Goal: Task Accomplishment & Management: Use online tool/utility

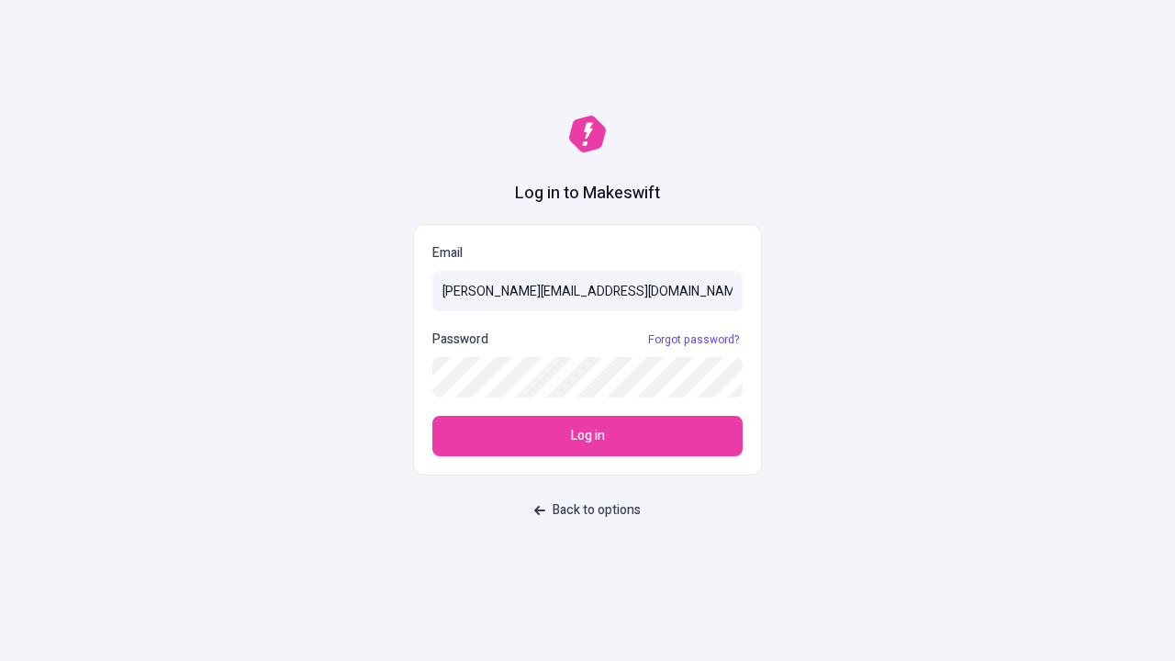
type input "sasha+test-ui@makeswift.com"
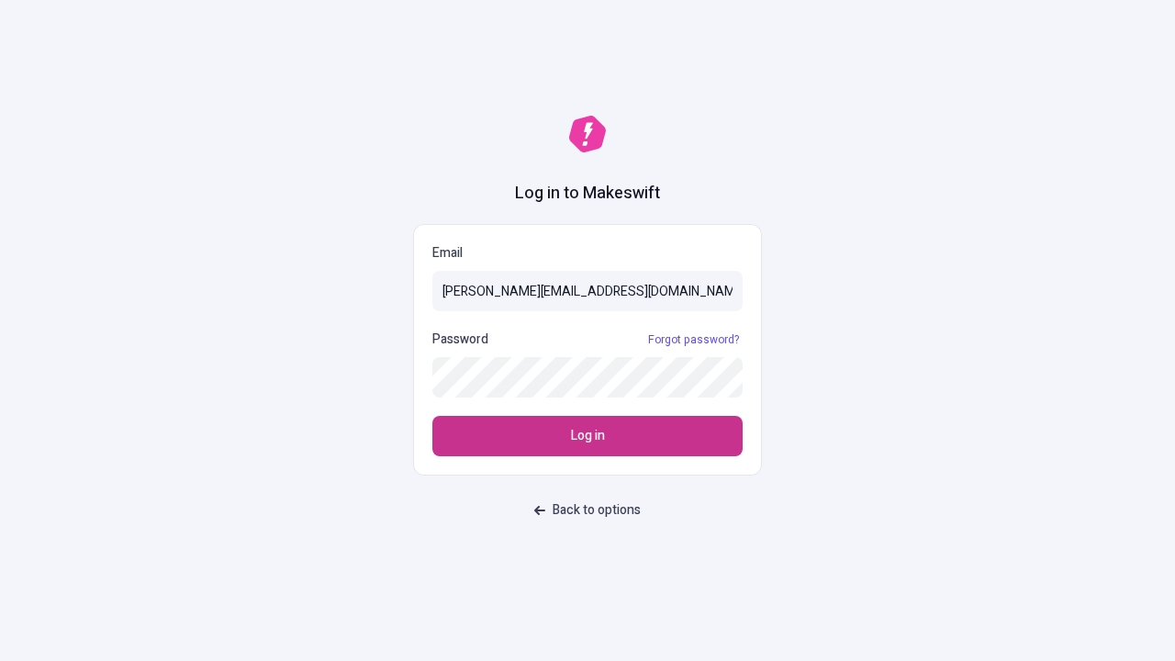
click at [588, 436] on span "Log in" at bounding box center [588, 436] width 34 height 20
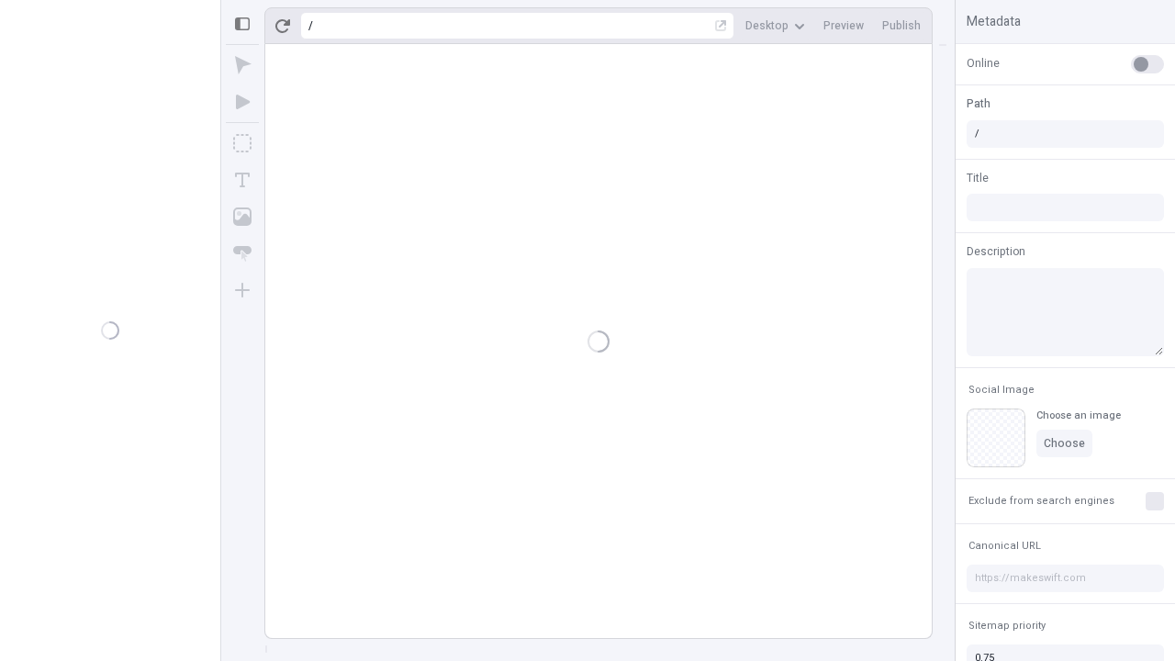
type input "/deep-link-sed"
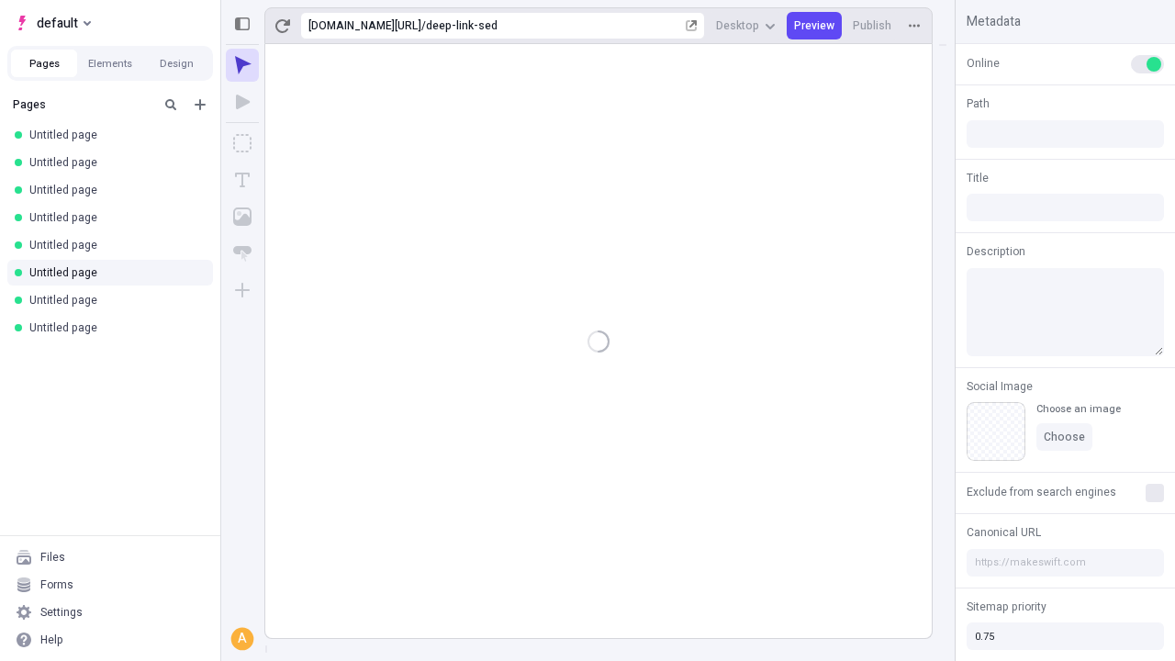
type input "/deep-link-sed"
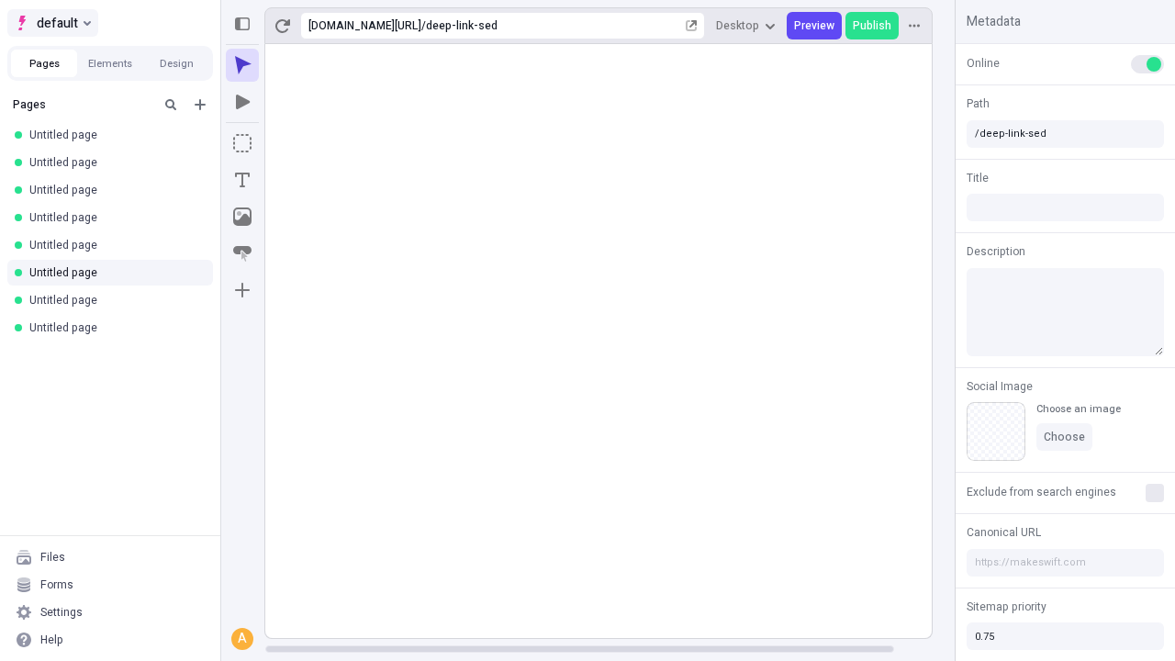
click at [51, 23] on span "default" at bounding box center [57, 23] width 41 height 22
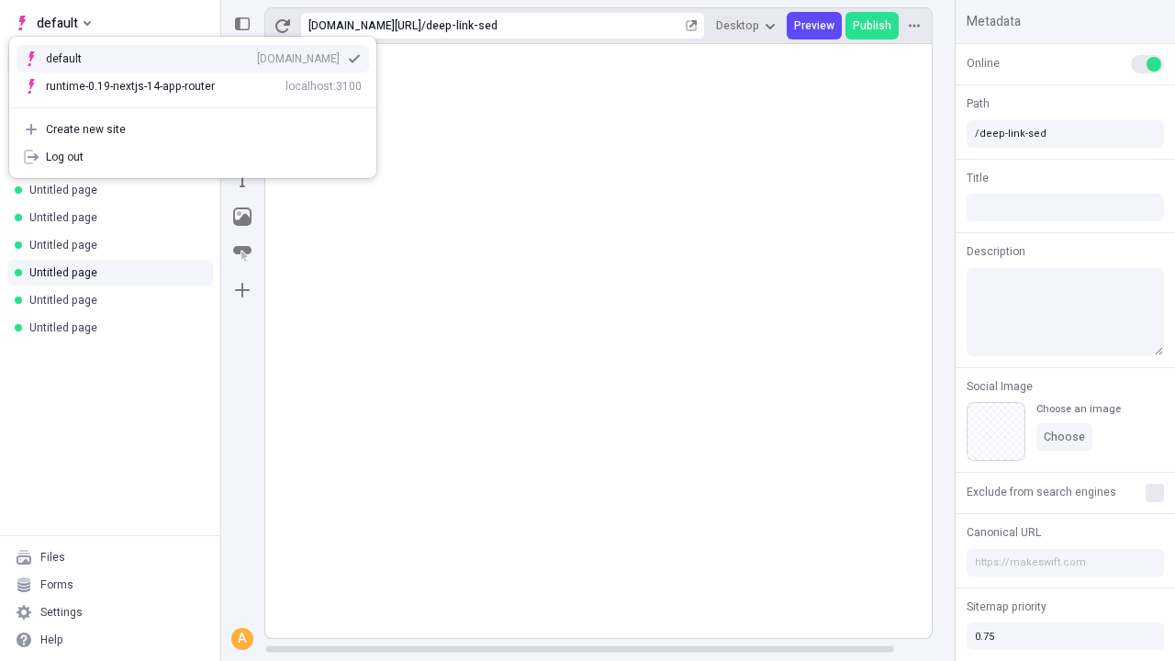
click at [257, 55] on div "[DOMAIN_NAME]" at bounding box center [298, 58] width 83 height 15
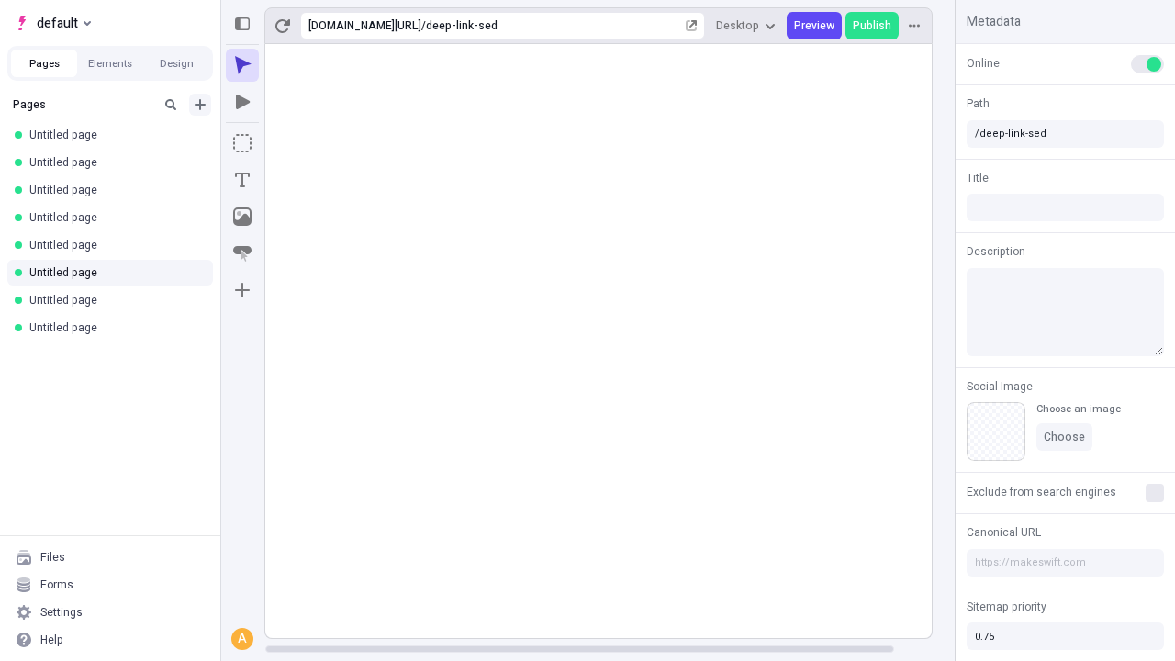
click at [200, 105] on icon "Add new" at bounding box center [200, 104] width 11 height 11
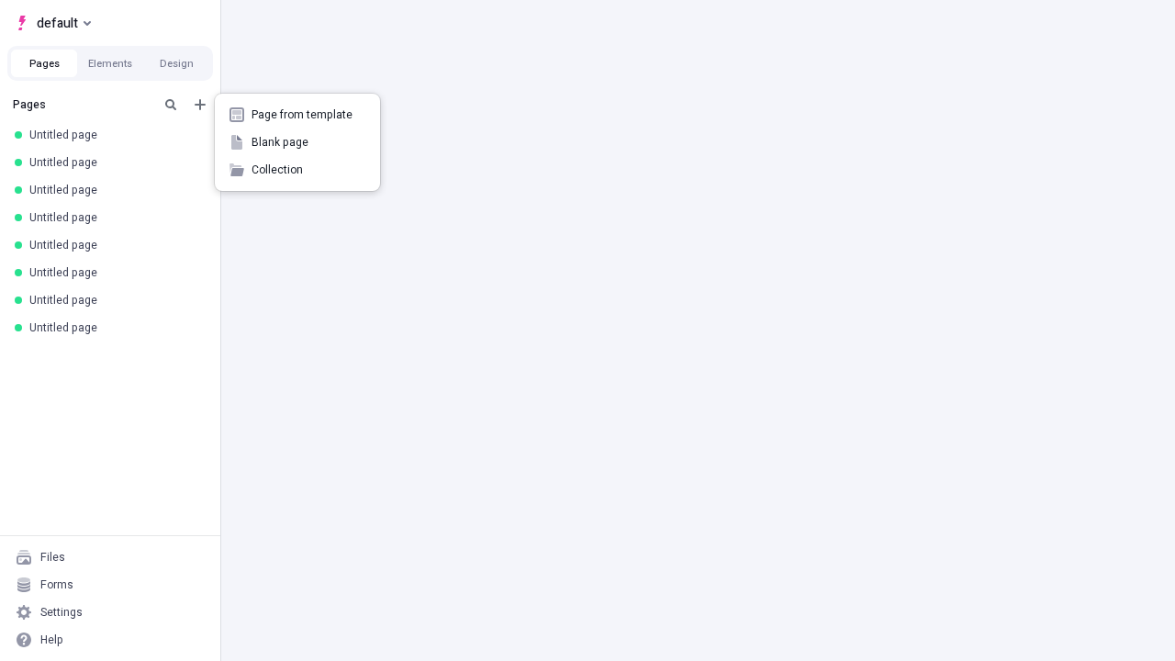
click at [297, 142] on span "Blank page" at bounding box center [309, 142] width 114 height 15
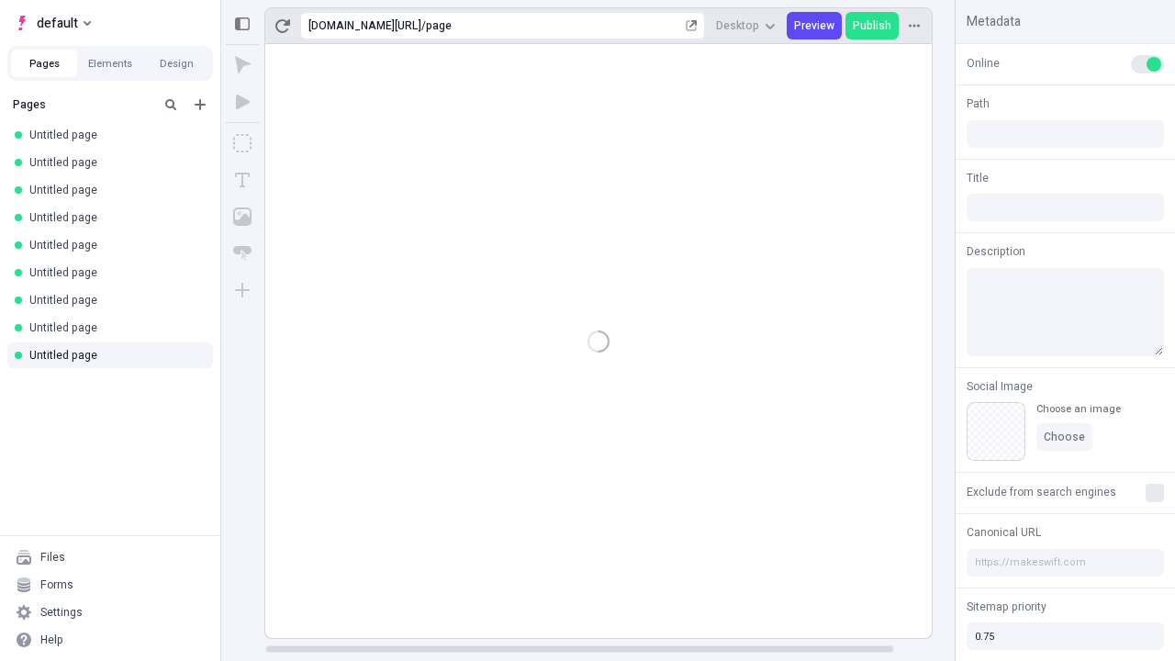
type input "/page"
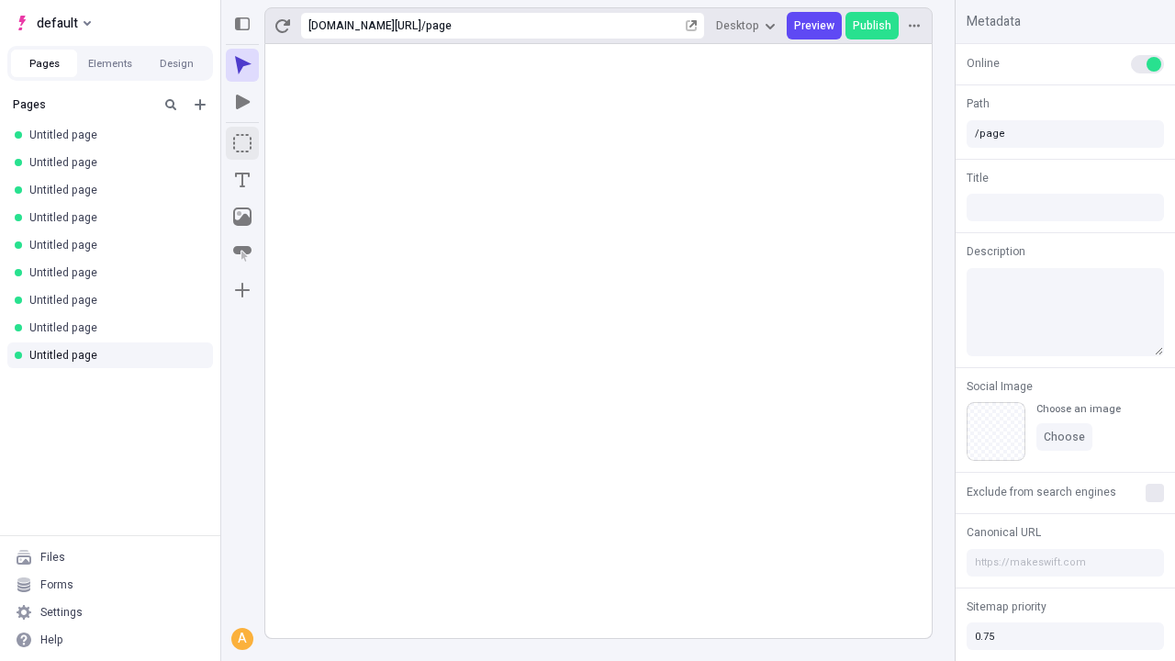
click at [242, 143] on icon "Box" at bounding box center [242, 143] width 18 height 18
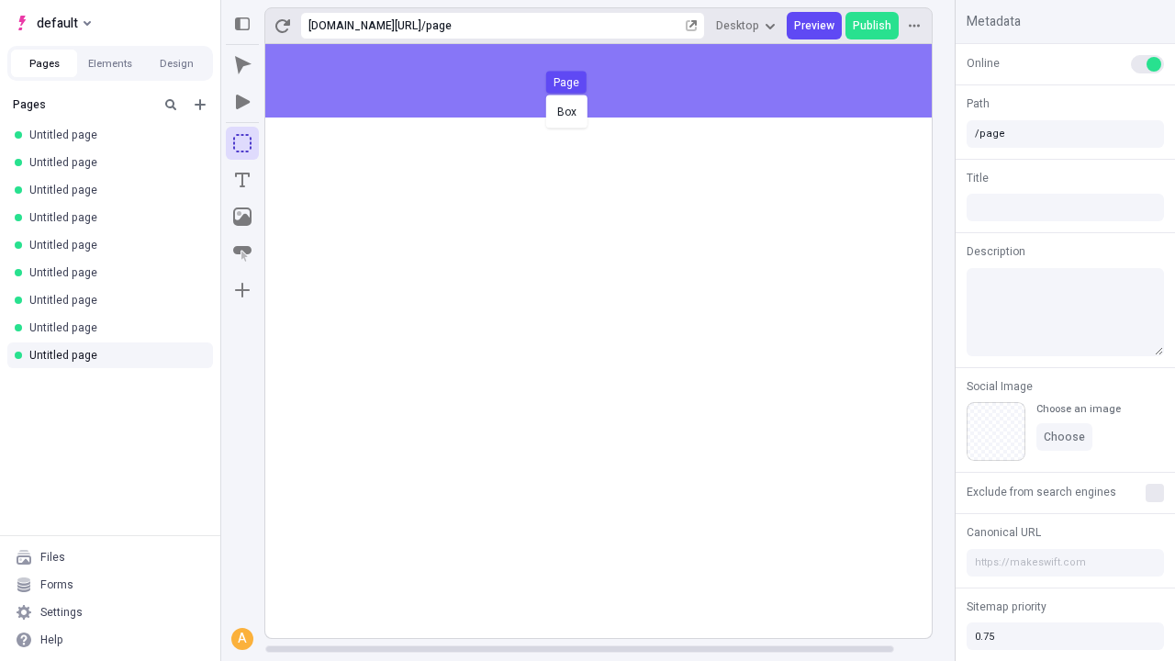
click at [617, 81] on div "Box Page" at bounding box center [587, 330] width 1175 height 661
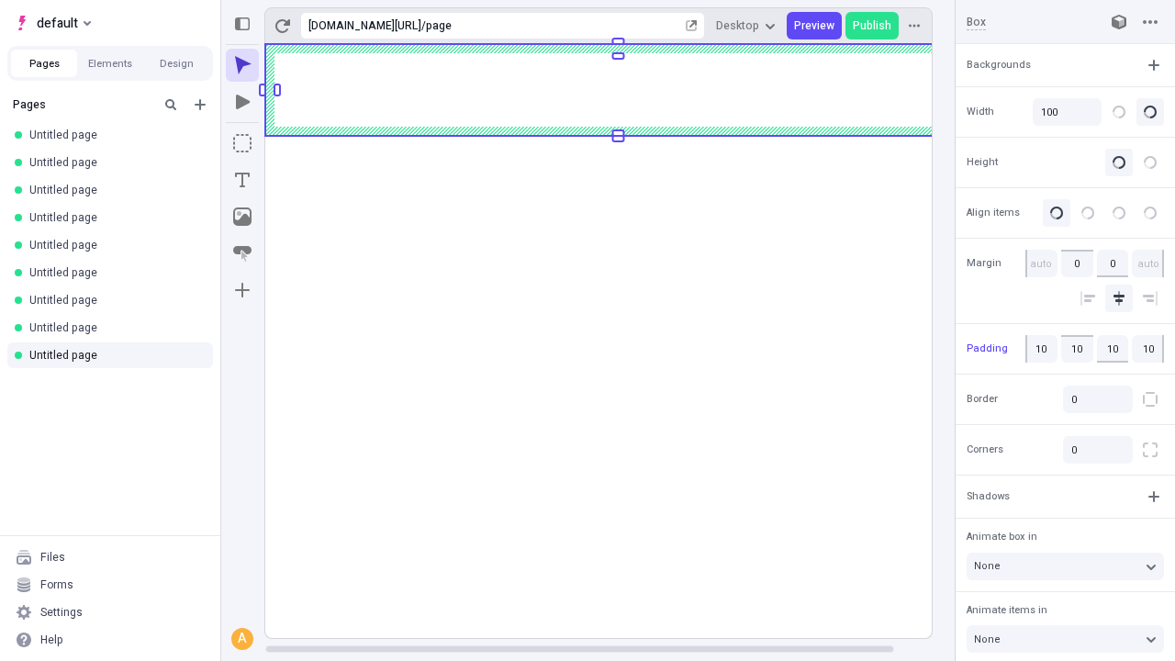
click at [242, 217] on icon "Image" at bounding box center [242, 217] width 18 height 18
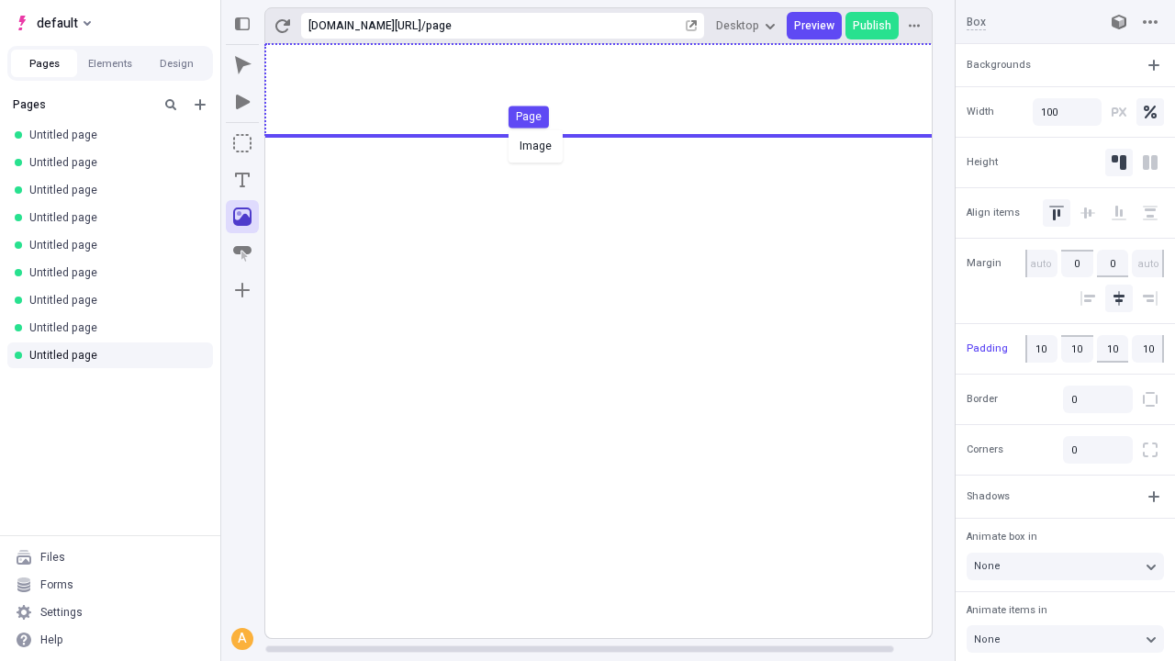
click at [617, 90] on div "Image Page" at bounding box center [587, 330] width 1175 height 661
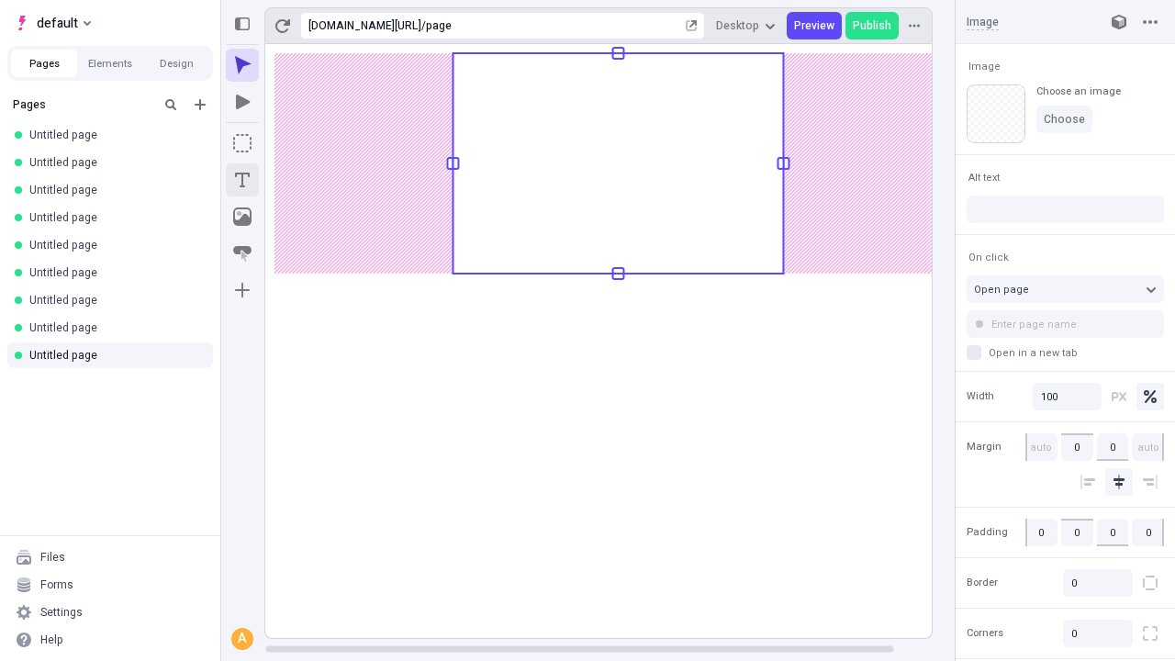
click at [242, 180] on icon "Text" at bounding box center [242, 180] width 15 height 15
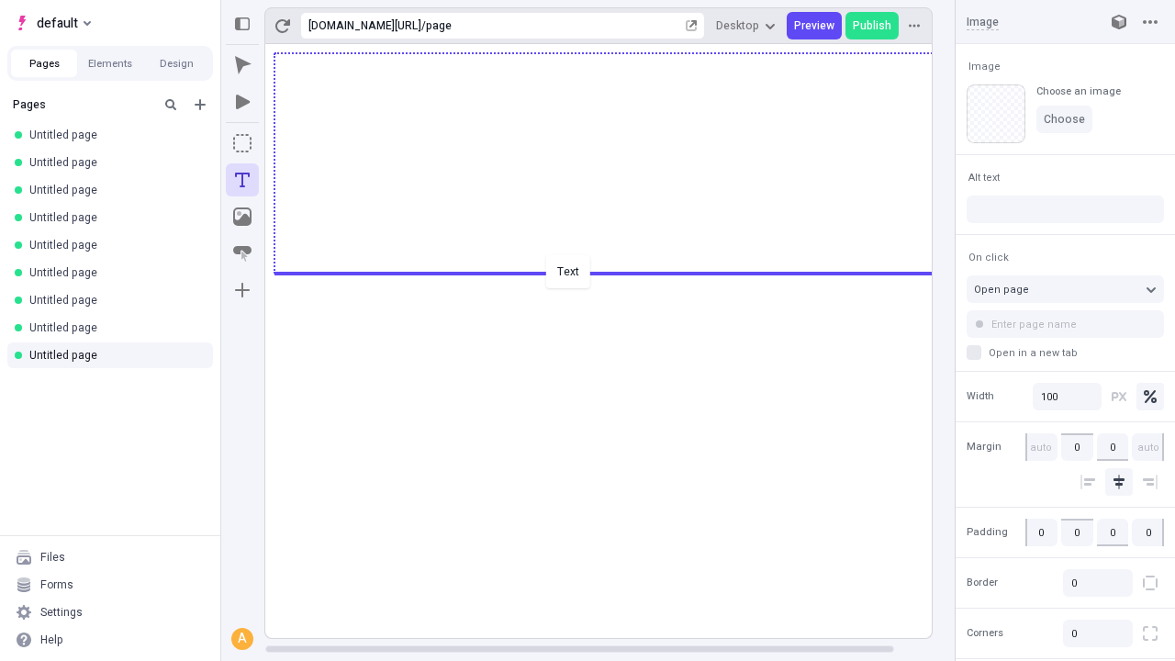
click at [617, 272] on div "Text" at bounding box center [587, 330] width 1175 height 661
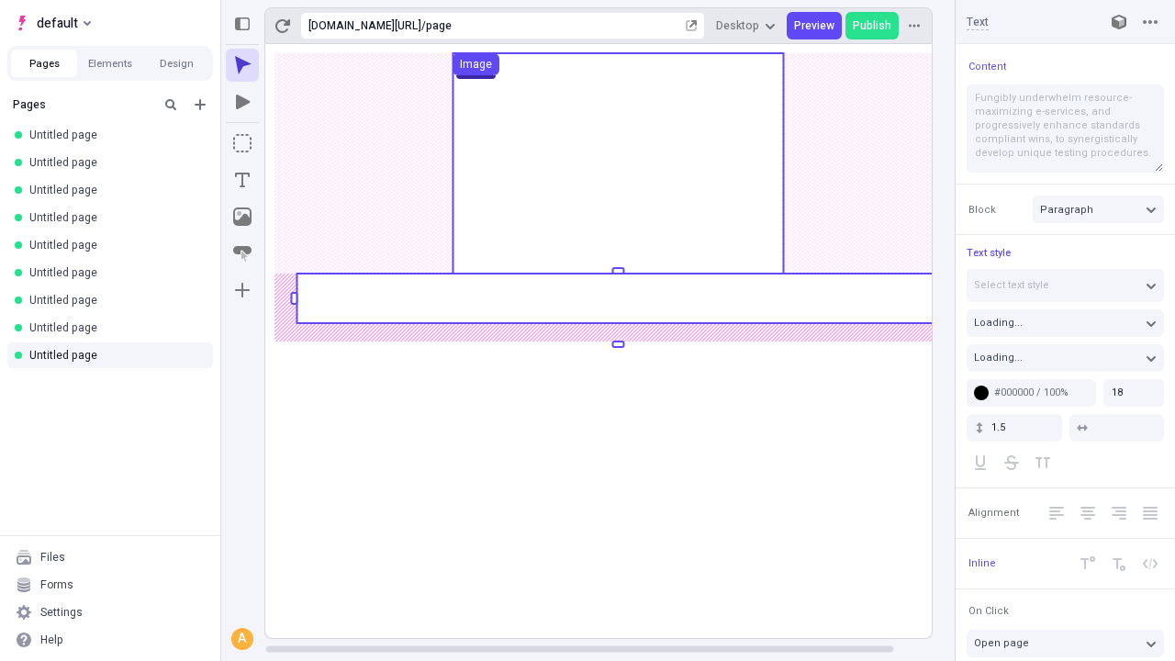
click at [617, 298] on rect at bounding box center [618, 299] width 643 height 50
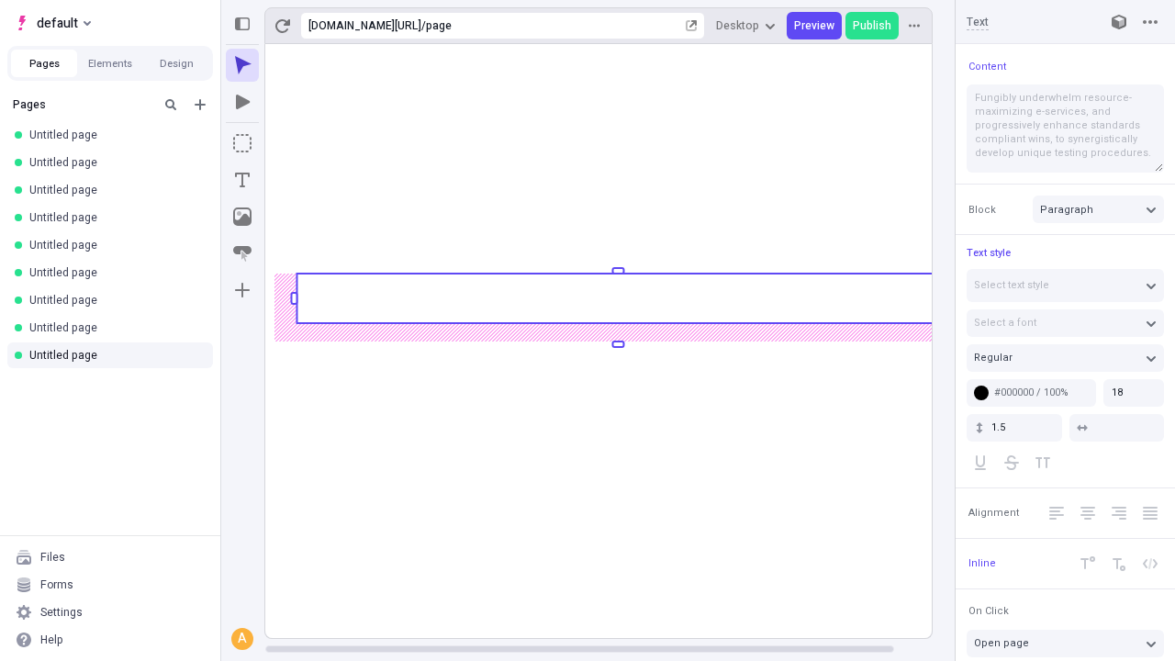
click at [617, 298] on rect at bounding box center [618, 299] width 643 height 50
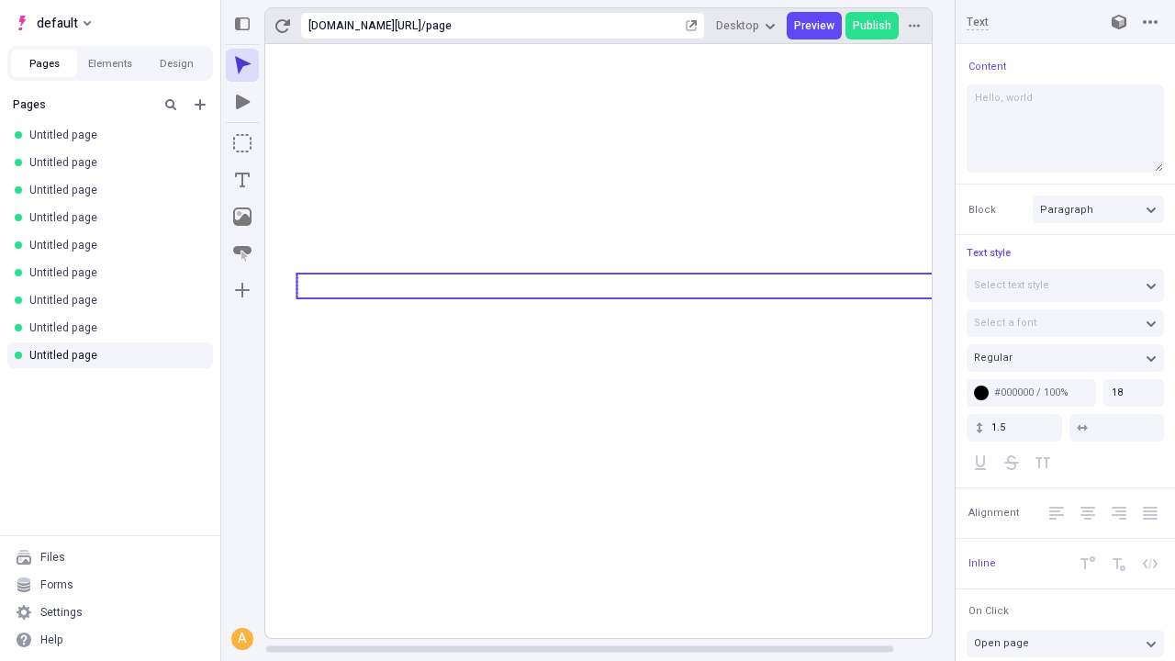
type textarea "Hello, world!"
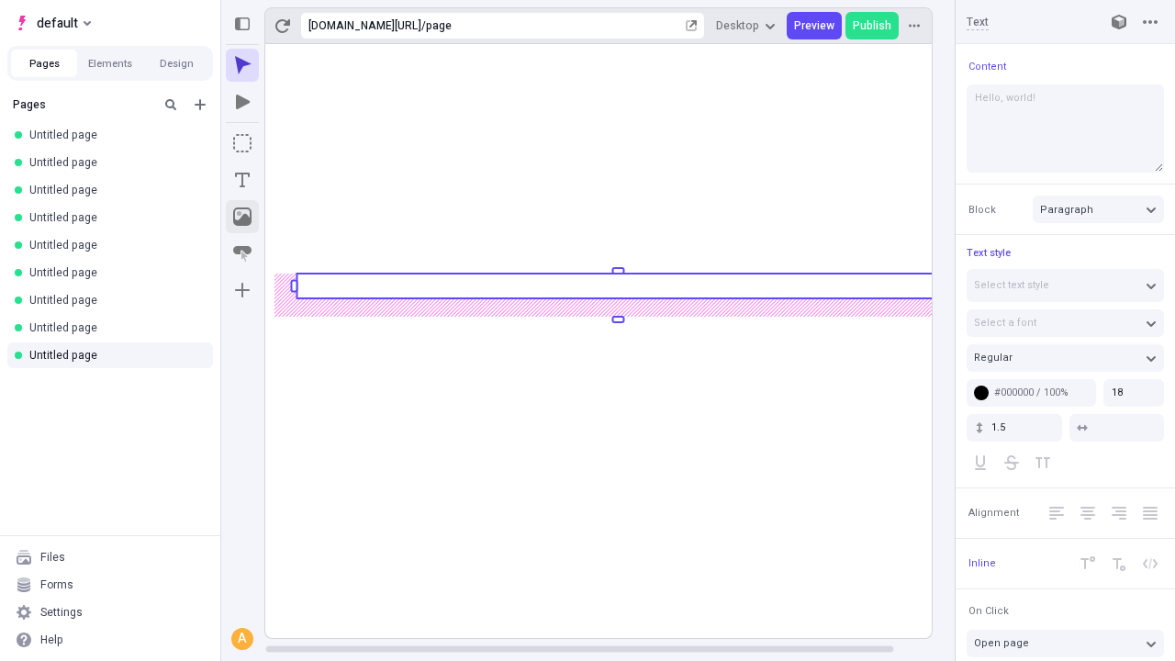
click at [242, 217] on icon "Image" at bounding box center [242, 217] width 18 height 18
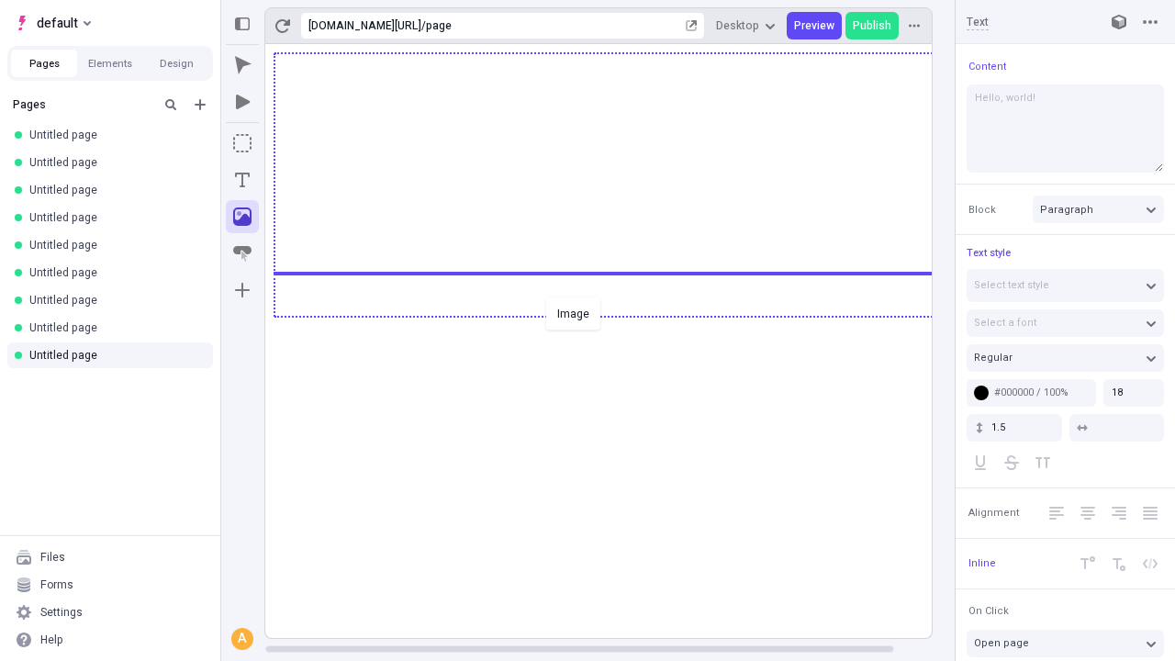
click at [617, 315] on div "Image" at bounding box center [587, 330] width 1175 height 661
